Goal: Transaction & Acquisition: Purchase product/service

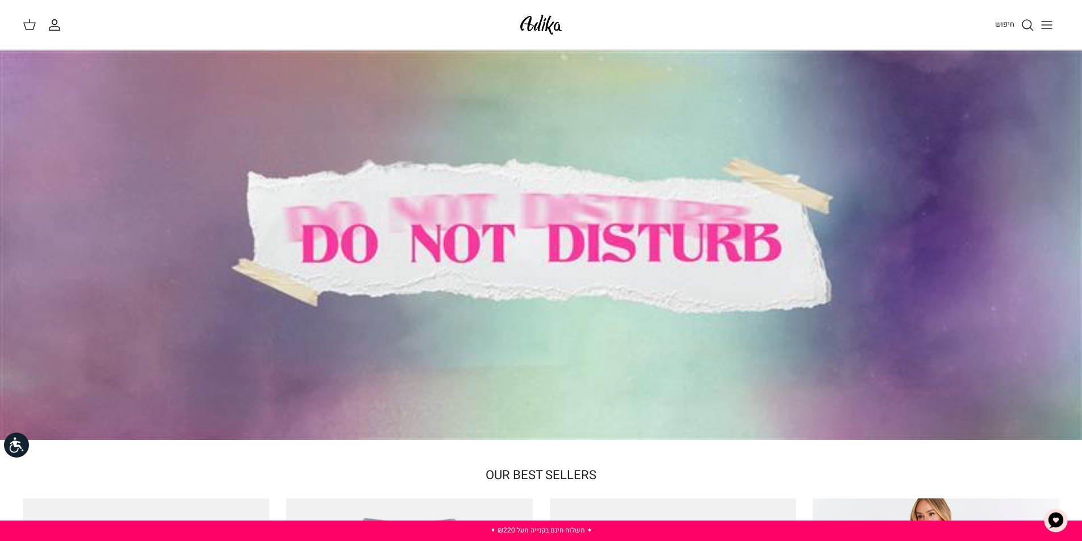
click at [1050, 23] on icon "Toggle menu" at bounding box center [1047, 25] width 14 height 14
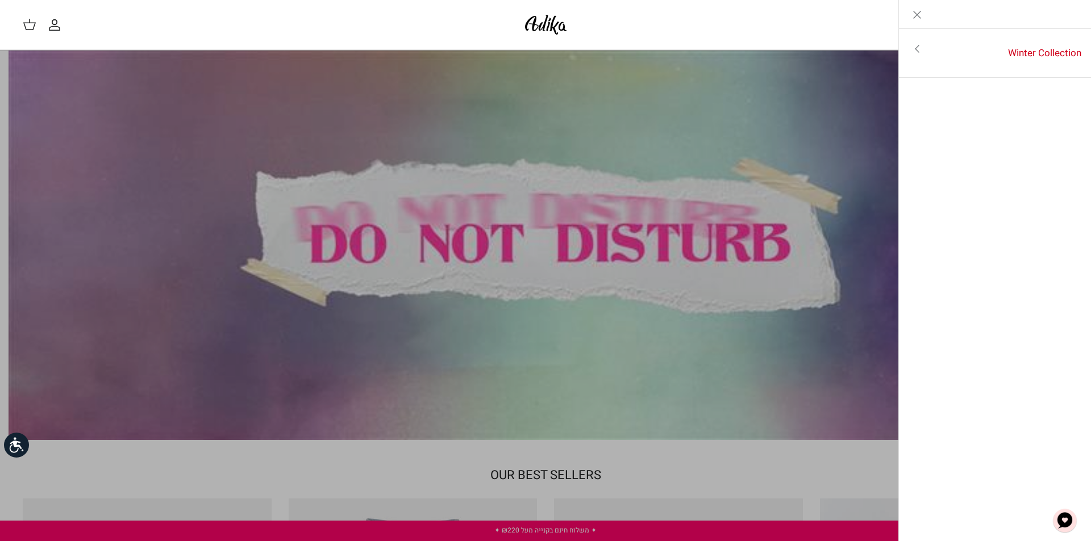
click at [655, 138] on link "Toggle menu" at bounding box center [545, 270] width 1091 height 541
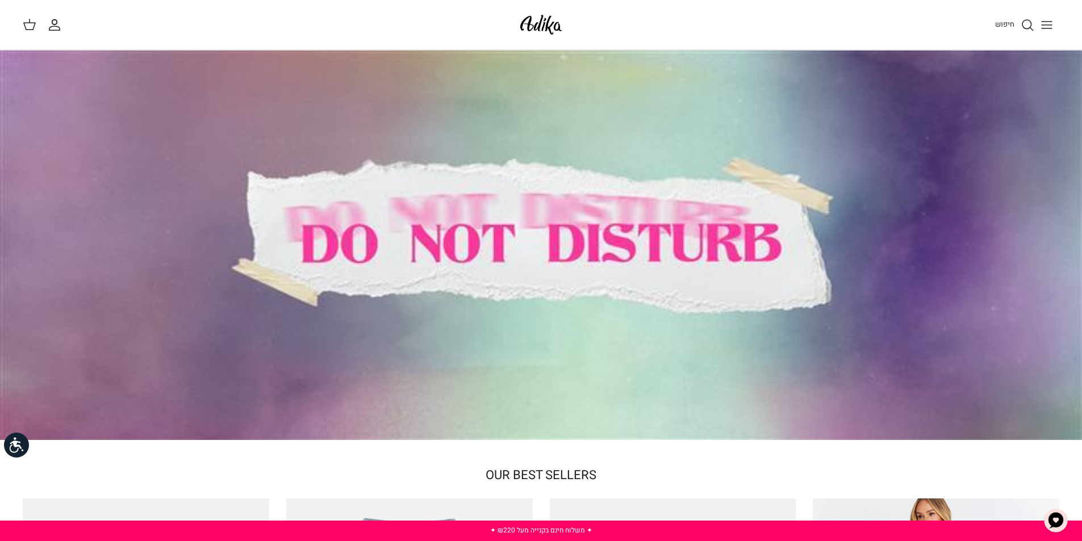
click at [27, 27] on icon at bounding box center [30, 25] width 14 height 14
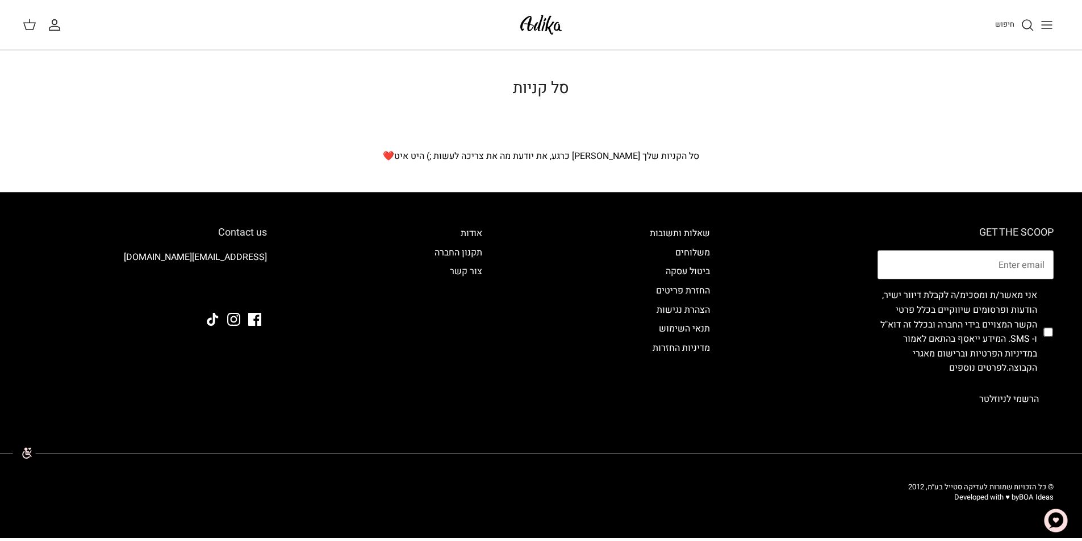
click at [27, 27] on icon at bounding box center [30, 25] width 14 height 14
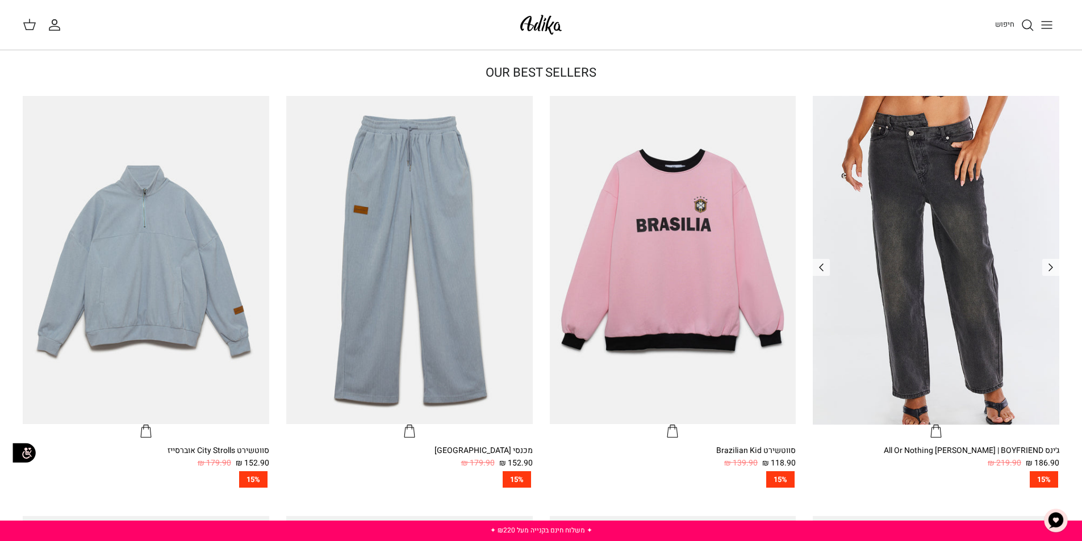
scroll to position [559, 0]
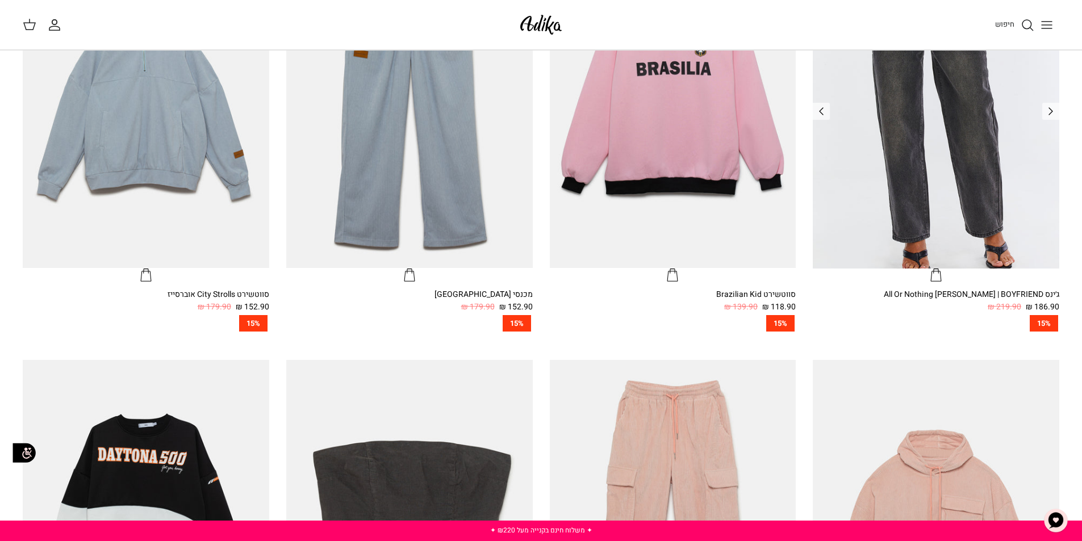
click at [925, 152] on img "ג׳ינס All Or Nothing קריס-קרוס | BOYFRIEND" at bounding box center [936, 104] width 247 height 328
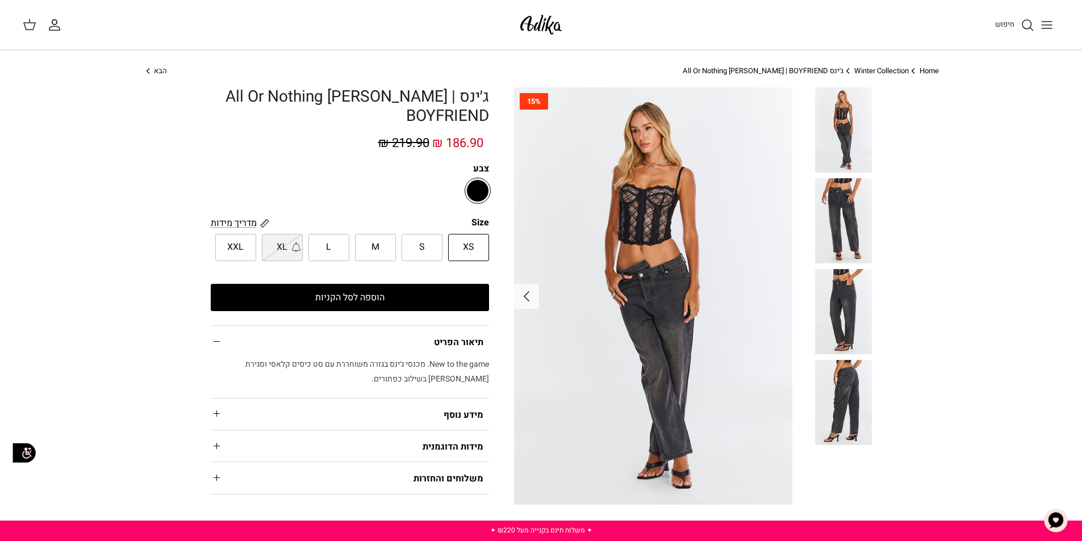
click at [928, 68] on link "Home" at bounding box center [929, 70] width 19 height 11
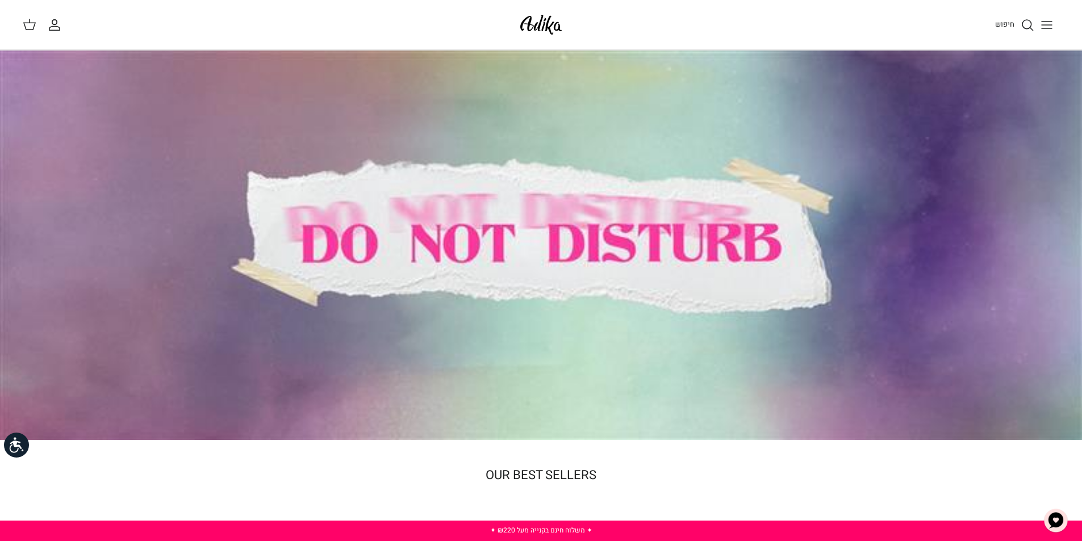
click at [557, 289] on div at bounding box center [541, 246] width 1082 height 390
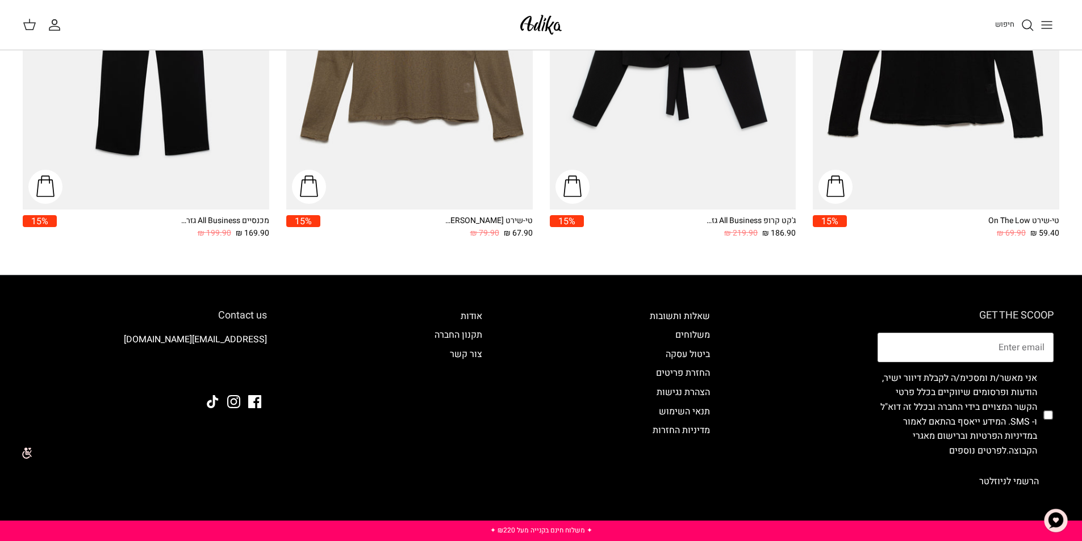
scroll to position [1935, 0]
